Goal: Find specific page/section: Locate a particular part of the current website

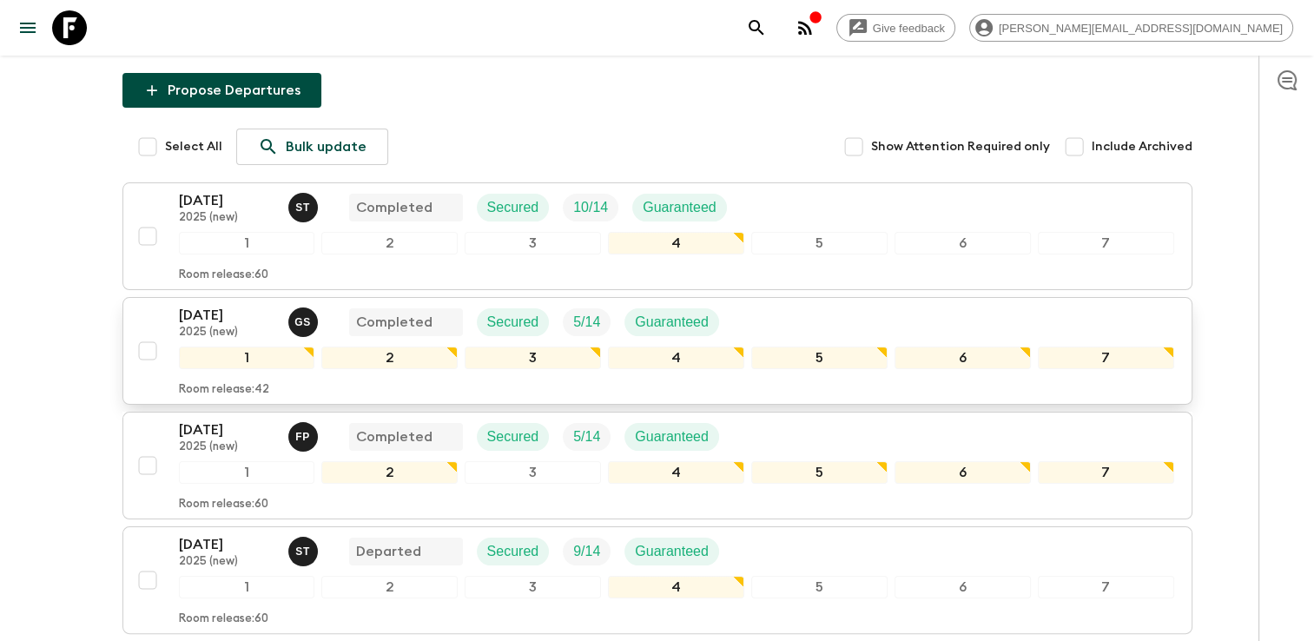
scroll to position [217, 0]
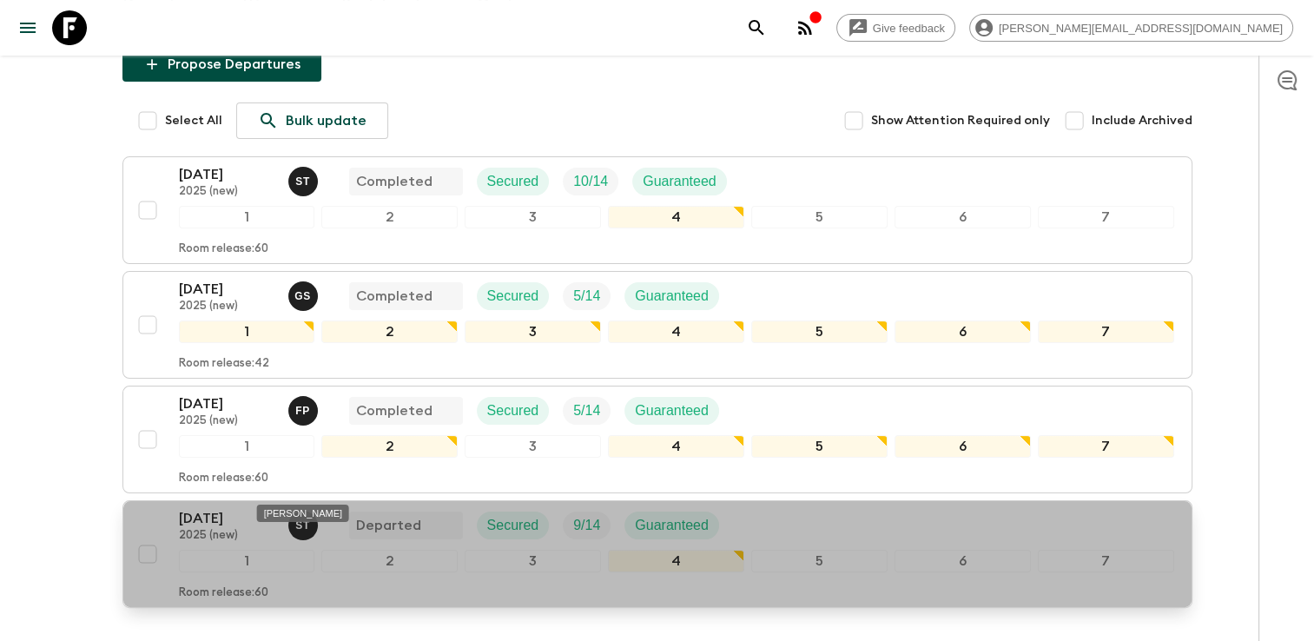
click at [297, 516] on span "S T" at bounding box center [304, 523] width 33 height 14
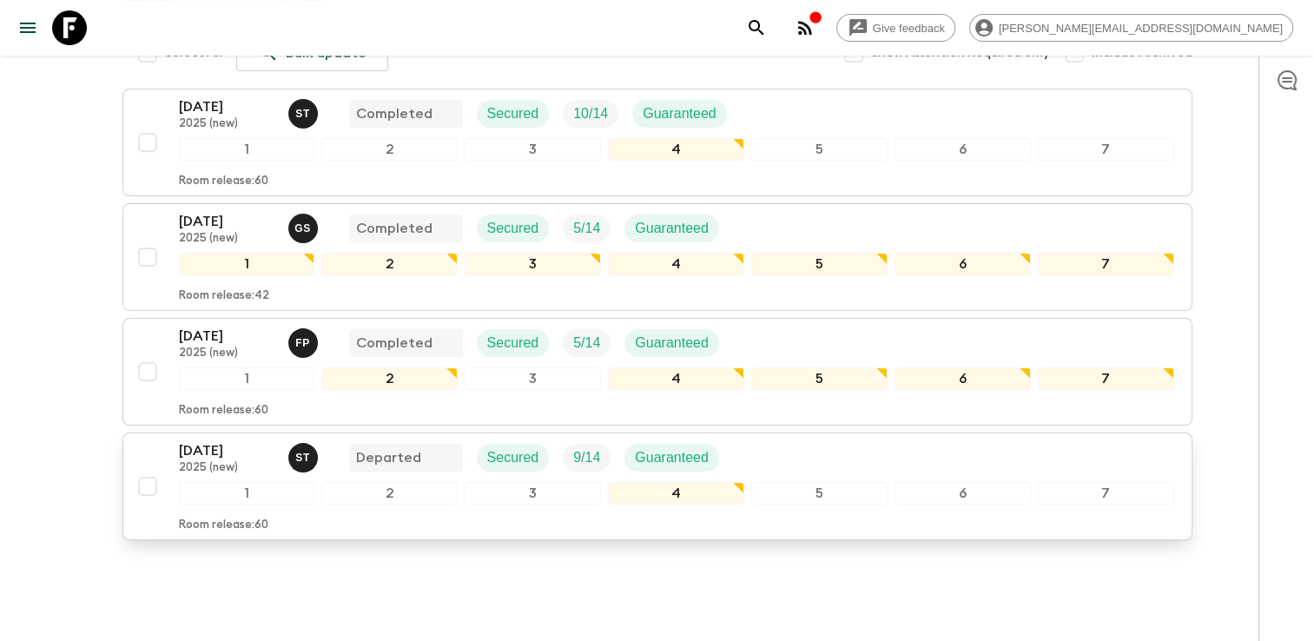
scroll to position [304, 0]
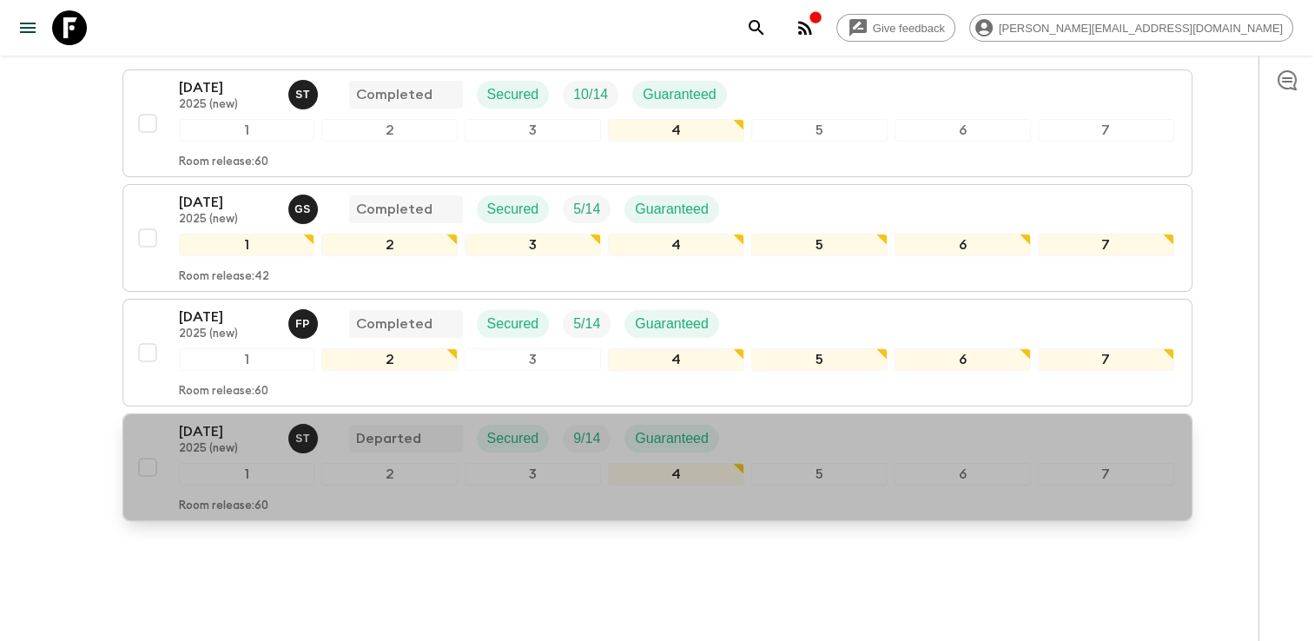
click at [224, 421] on p "[DATE]" at bounding box center [227, 431] width 96 height 21
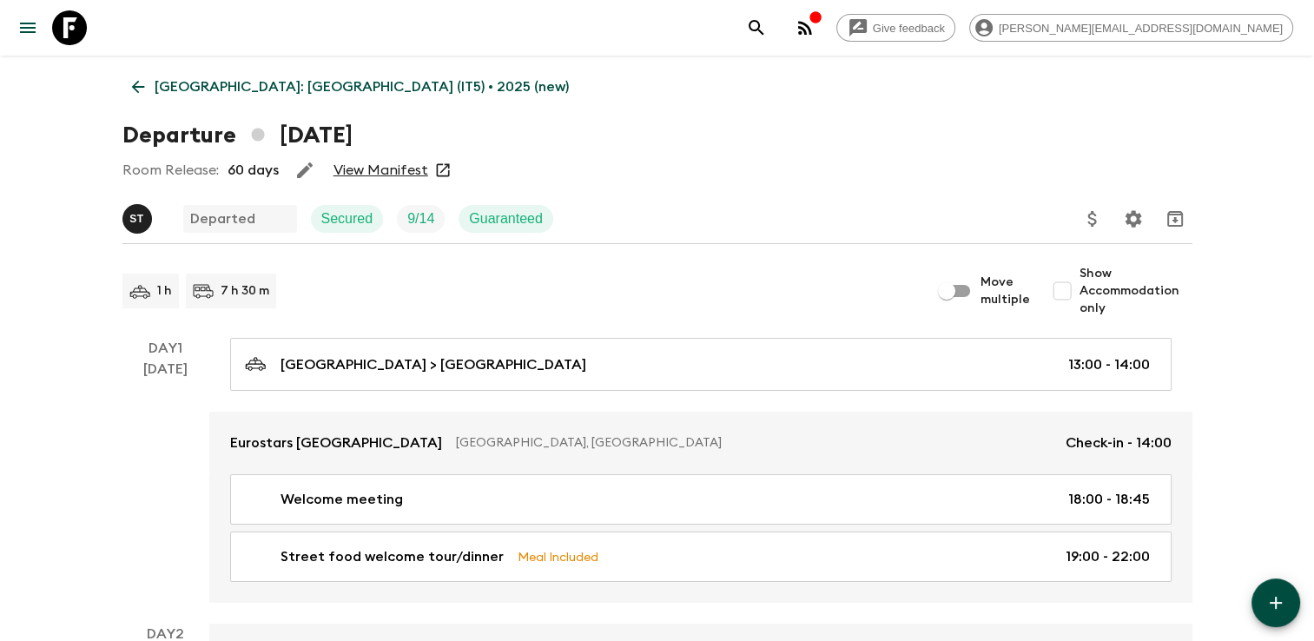
click at [405, 166] on link "View Manifest" at bounding box center [380, 169] width 95 height 17
click at [155, 79] on p "[GEOGRAPHIC_DATA]: [GEOGRAPHIC_DATA] (IT5) • 2025 (new)" at bounding box center [362, 86] width 414 height 21
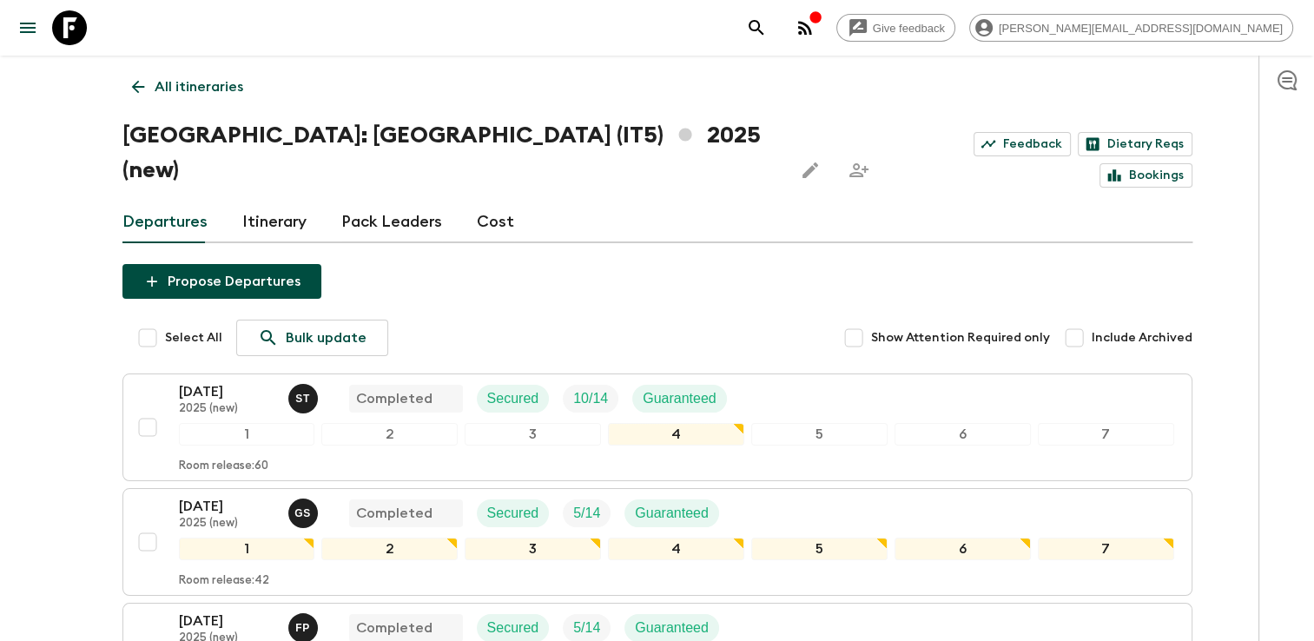
click at [141, 95] on icon at bounding box center [137, 86] width 19 height 19
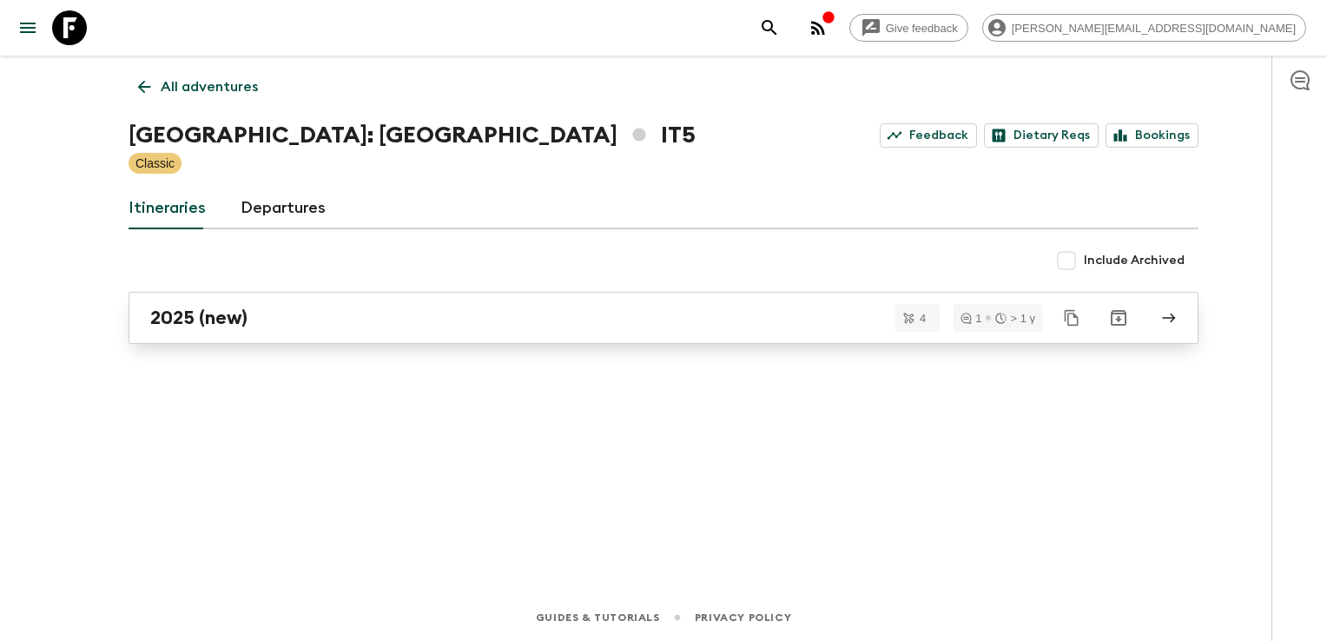
click at [254, 311] on div "2025 (new)" at bounding box center [646, 317] width 993 height 23
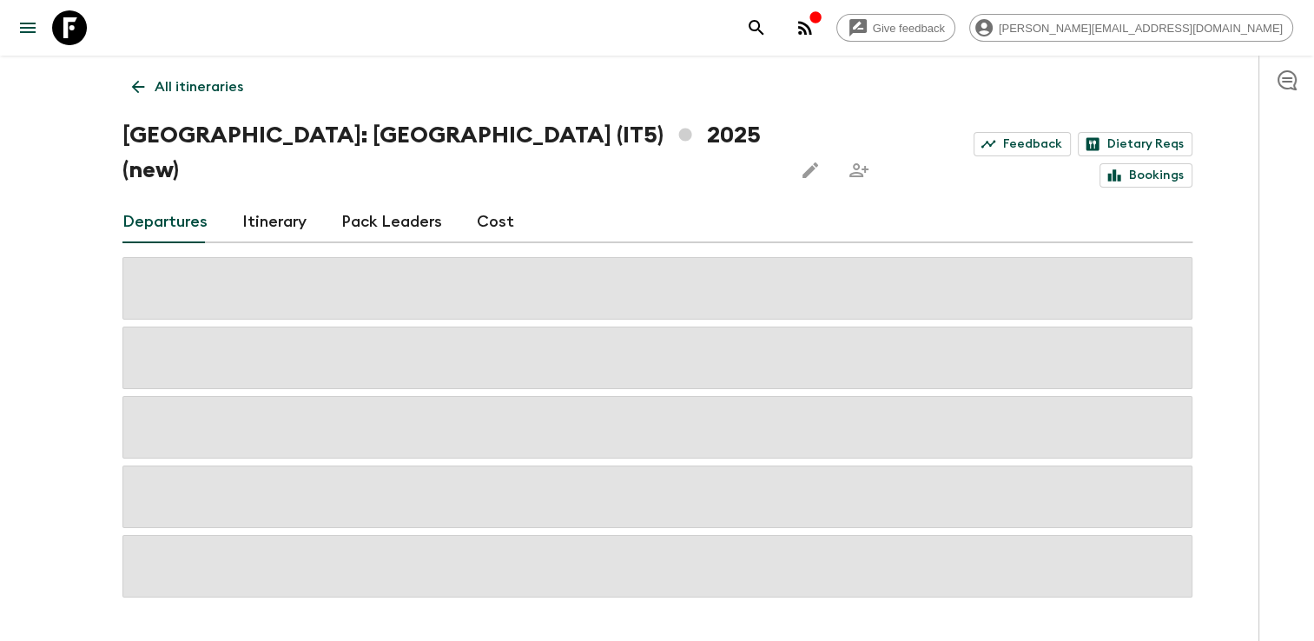
click at [146, 85] on icon at bounding box center [137, 86] width 19 height 19
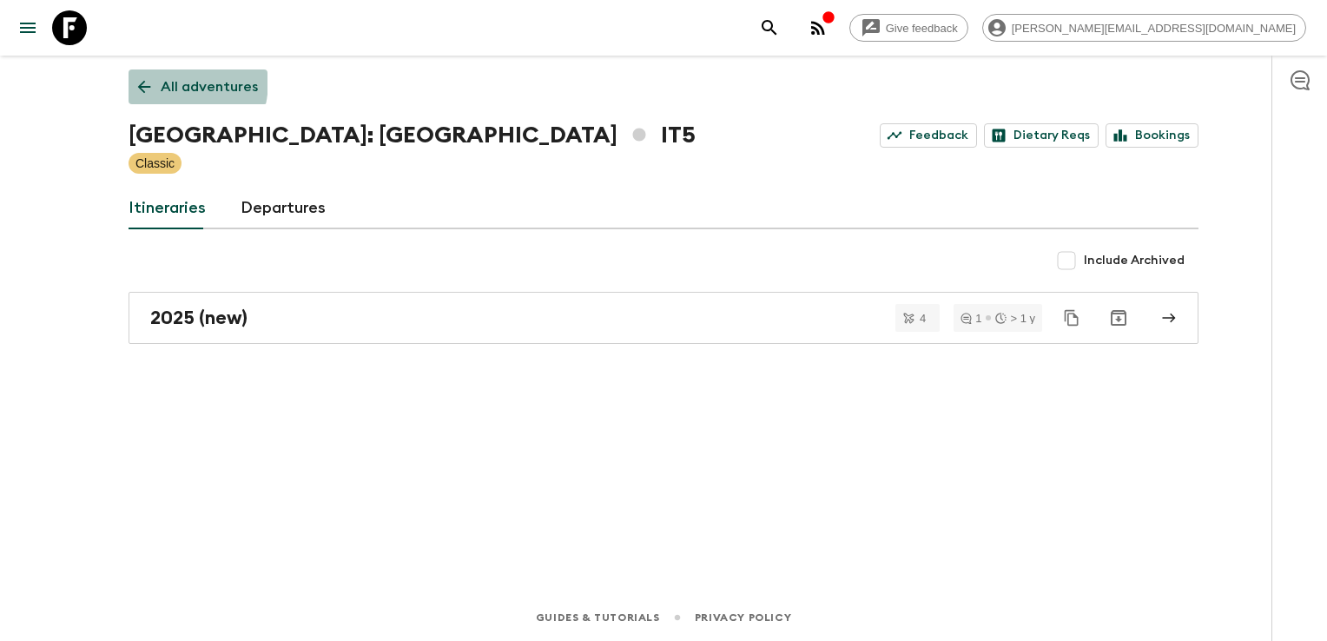
click at [148, 80] on icon at bounding box center [144, 86] width 19 height 19
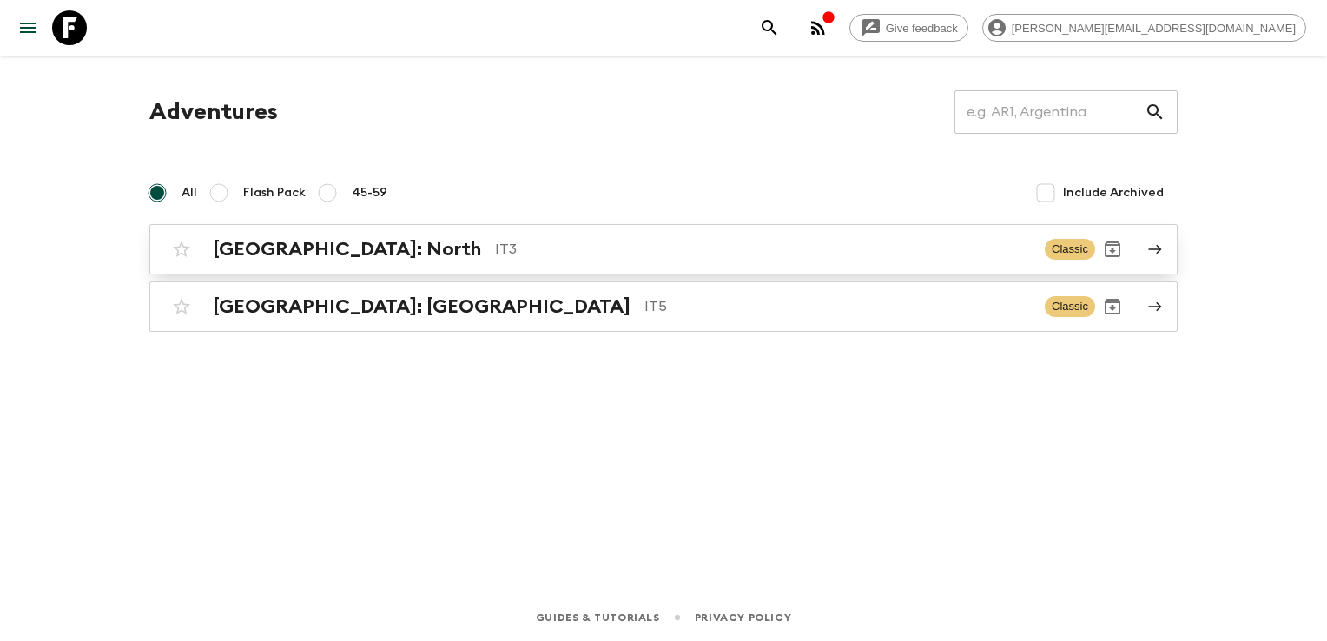
click at [495, 239] on p "IT3" at bounding box center [763, 249] width 536 height 21
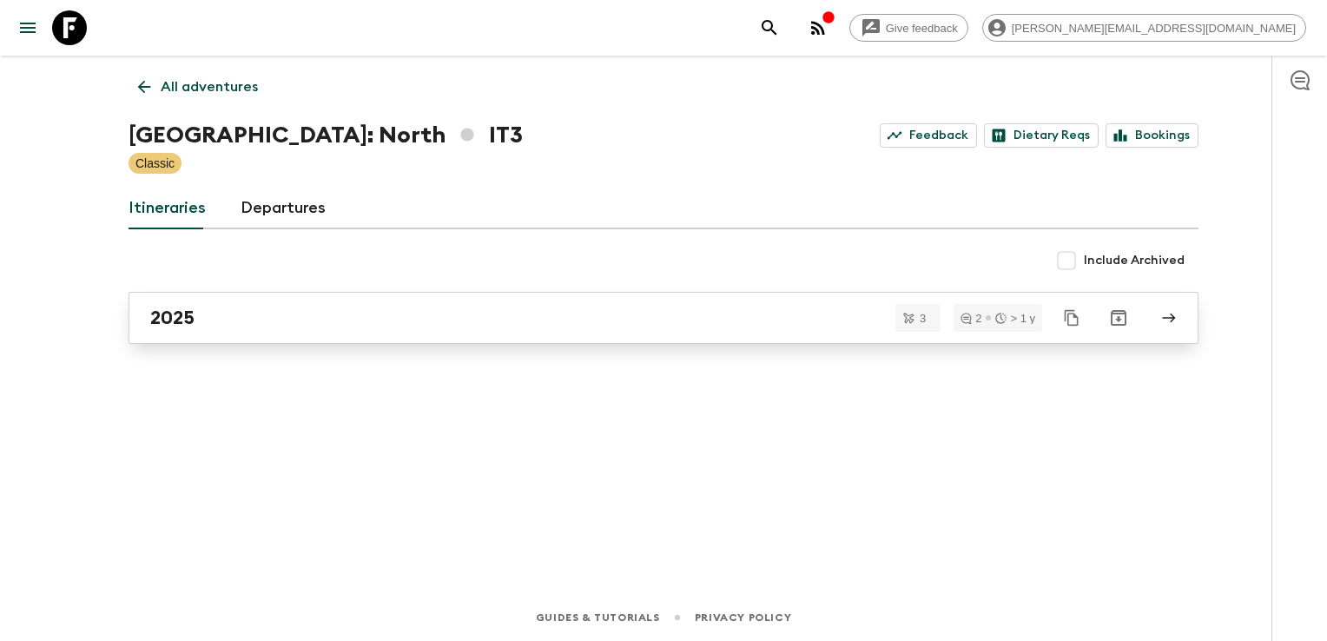
click at [320, 313] on div "2025" at bounding box center [646, 317] width 993 height 23
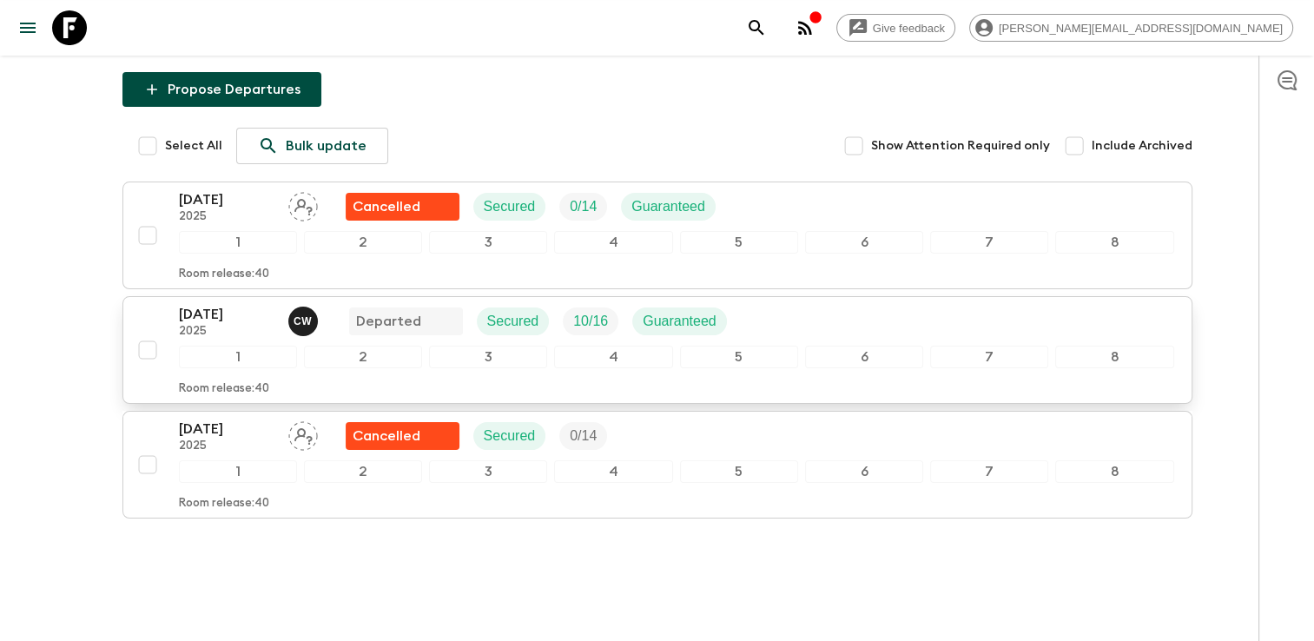
scroll to position [190, 0]
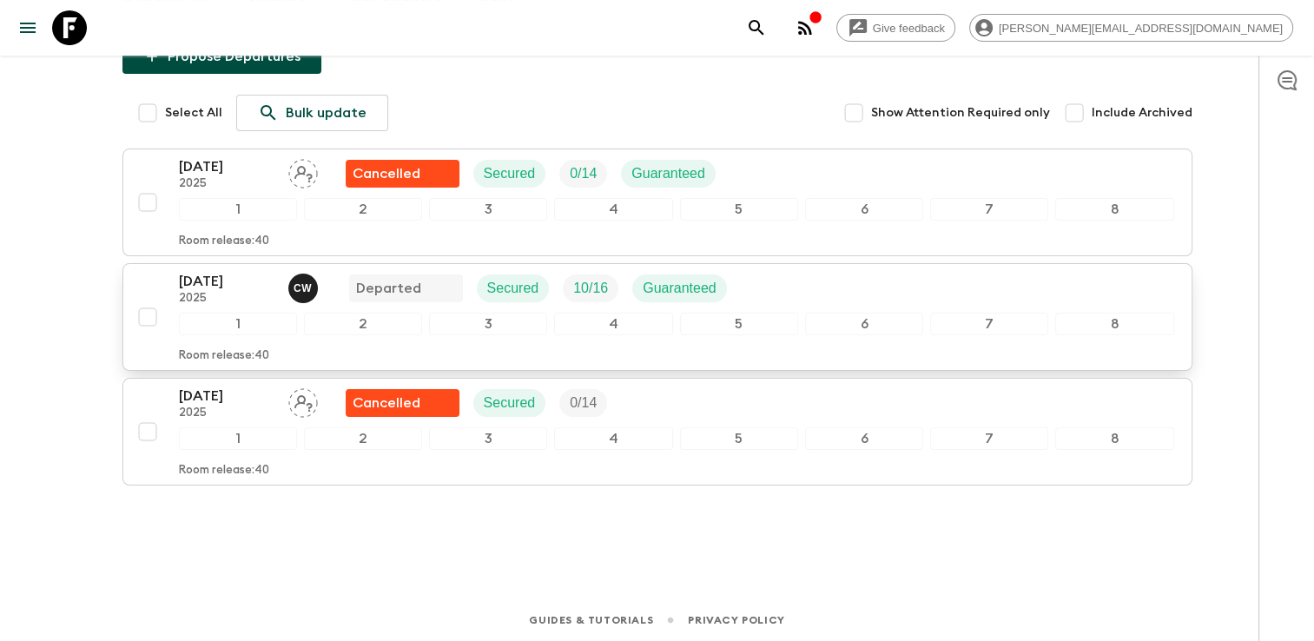
click at [244, 287] on p "[DATE]" at bounding box center [227, 281] width 96 height 21
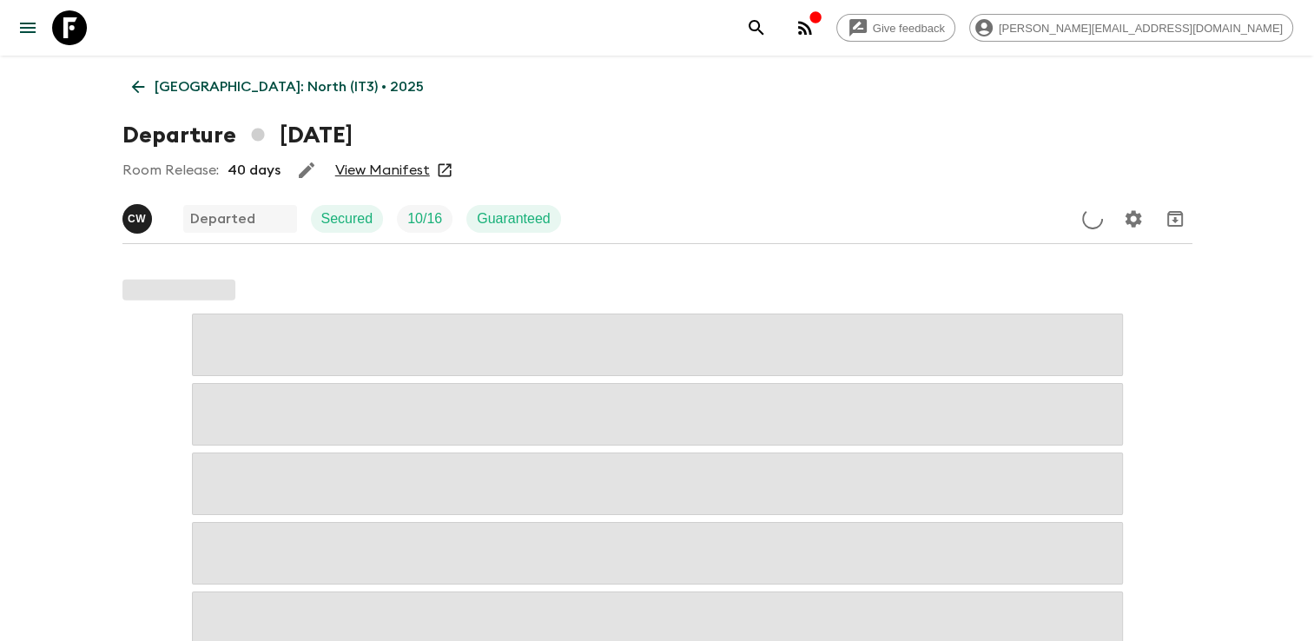
click at [375, 172] on link "View Manifest" at bounding box center [382, 169] width 95 height 17
